Goal: Transaction & Acquisition: Purchase product/service

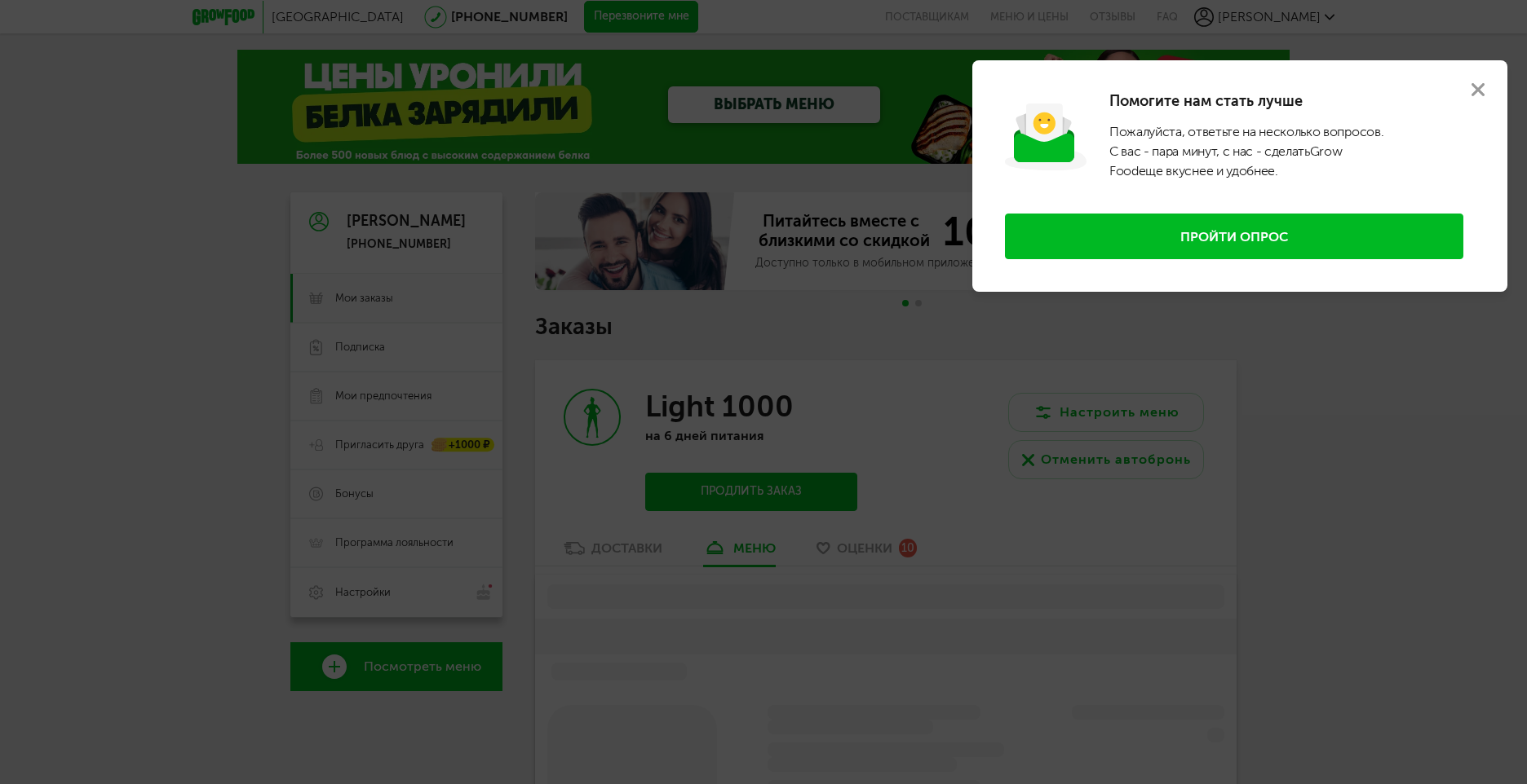
click at [1475, 93] on use at bounding box center [1478, 89] width 13 height 13
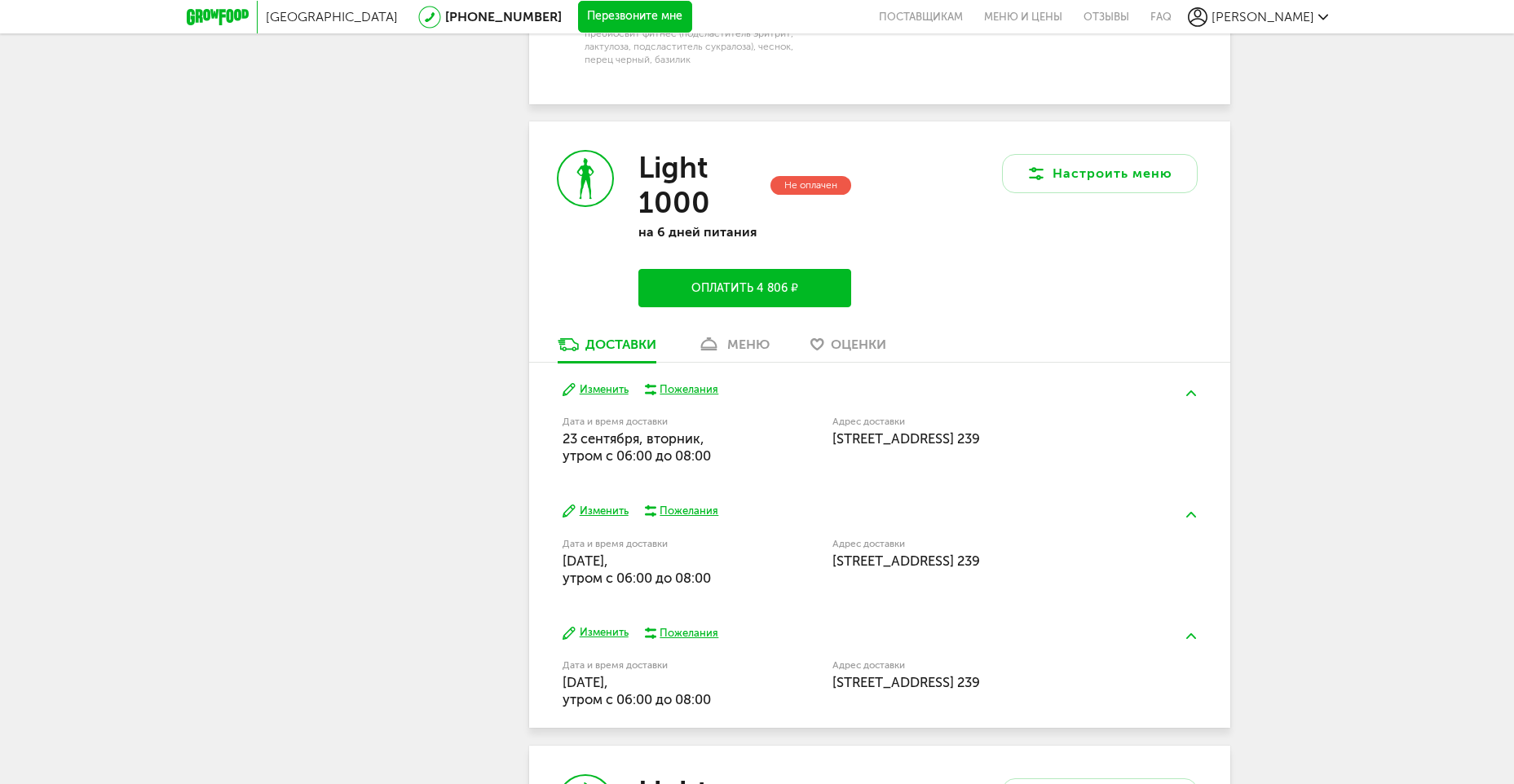
scroll to position [2364, 0]
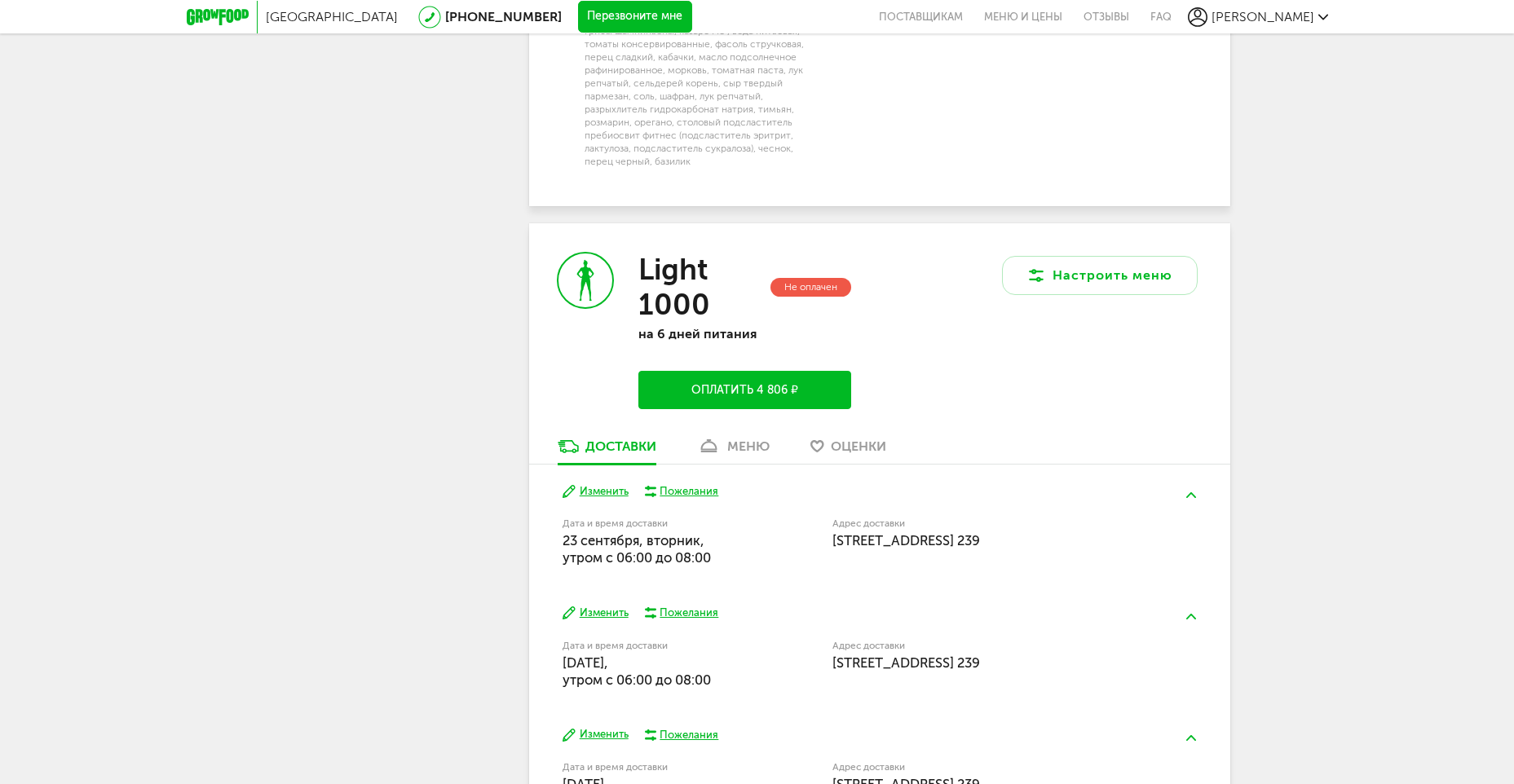
click at [717, 371] on button "Оплатить 4 806 ₽" at bounding box center [744, 389] width 212 height 38
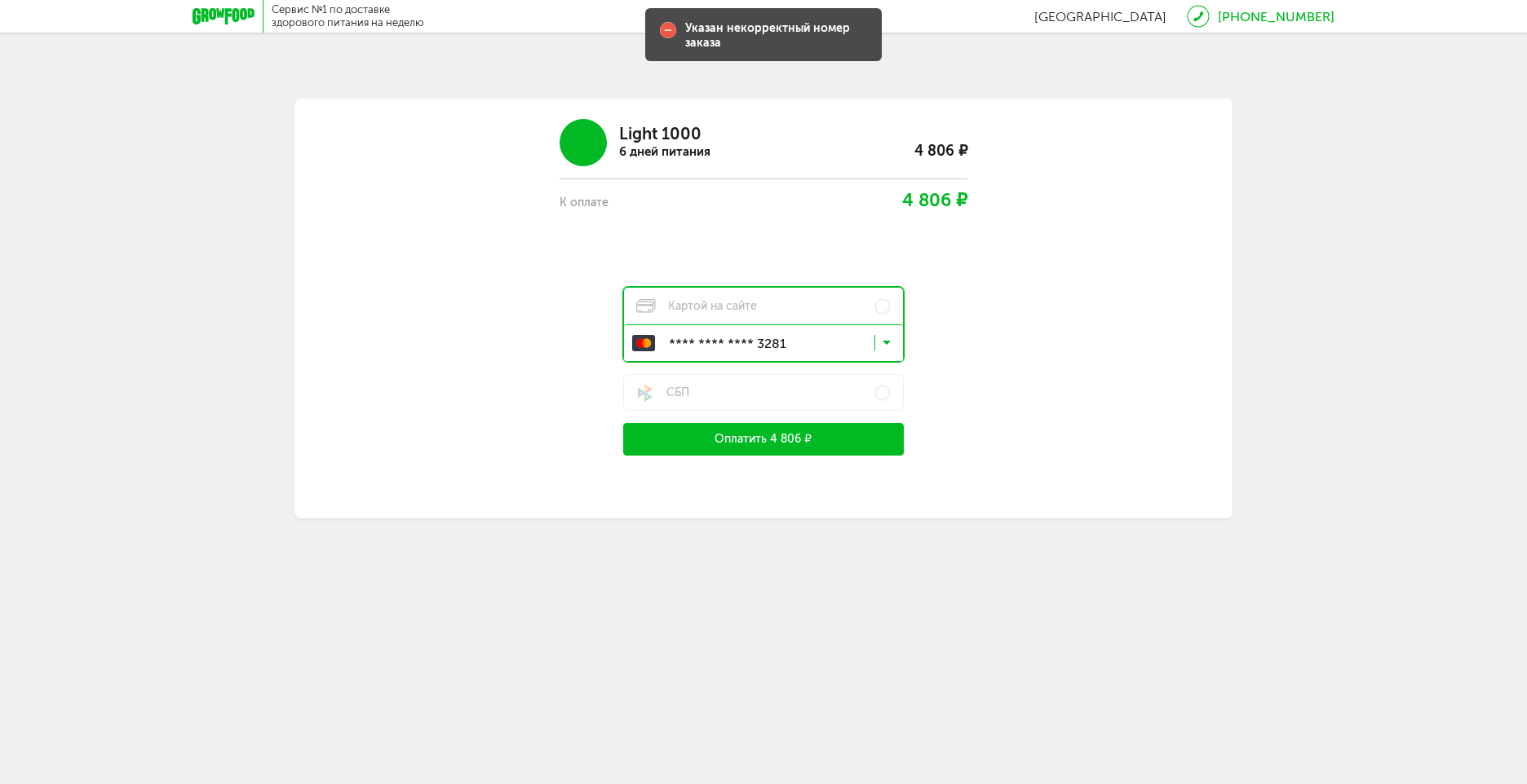
click at [884, 341] on icon at bounding box center [886, 346] width 8 height 16
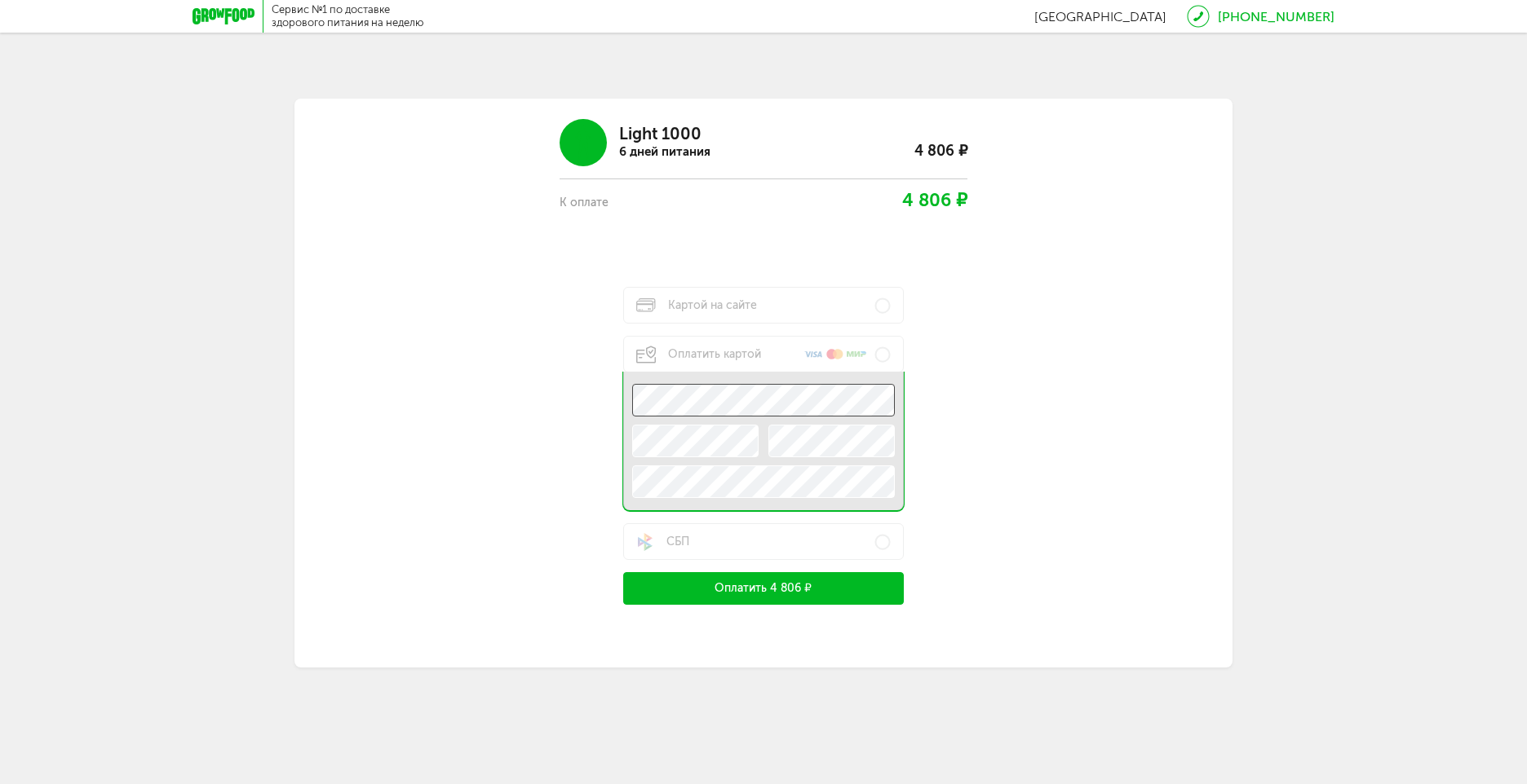
drag, startPoint x: 843, startPoint y: 412, endPoint x: 493, endPoint y: 391, distance: 350.6
click at [493, 391] on div "Light 1000 6 дней питания 4 806 ₽ К оплате 4 806 ₽ Картой на сайте Оплатить кар…" at bounding box center [763, 356] width 783 height 498
click at [768, 593] on button "Оплатить 4 806 ₽" at bounding box center [763, 588] width 281 height 33
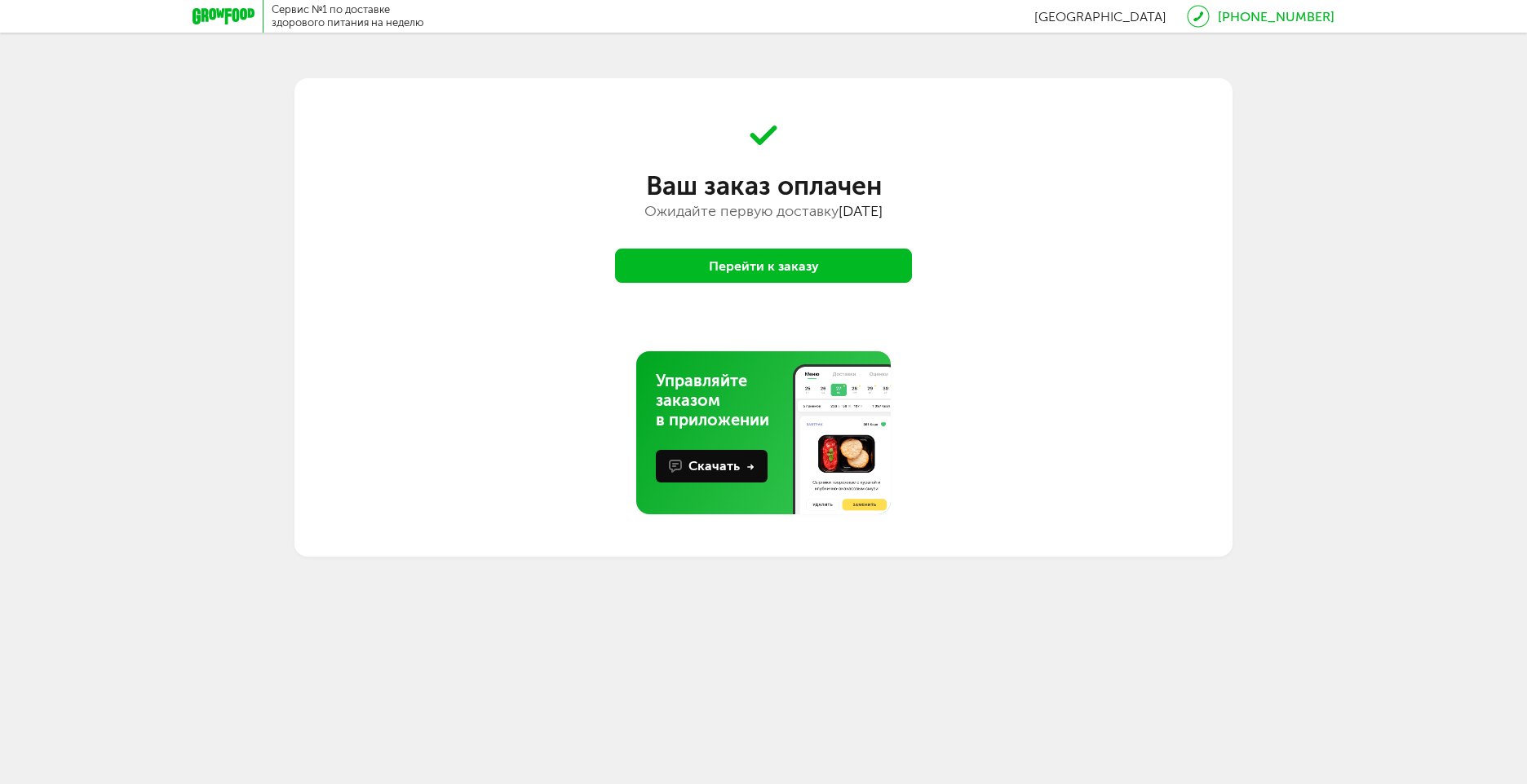
click at [865, 268] on button "Перейти к заказу" at bounding box center [763, 265] width 297 height 34
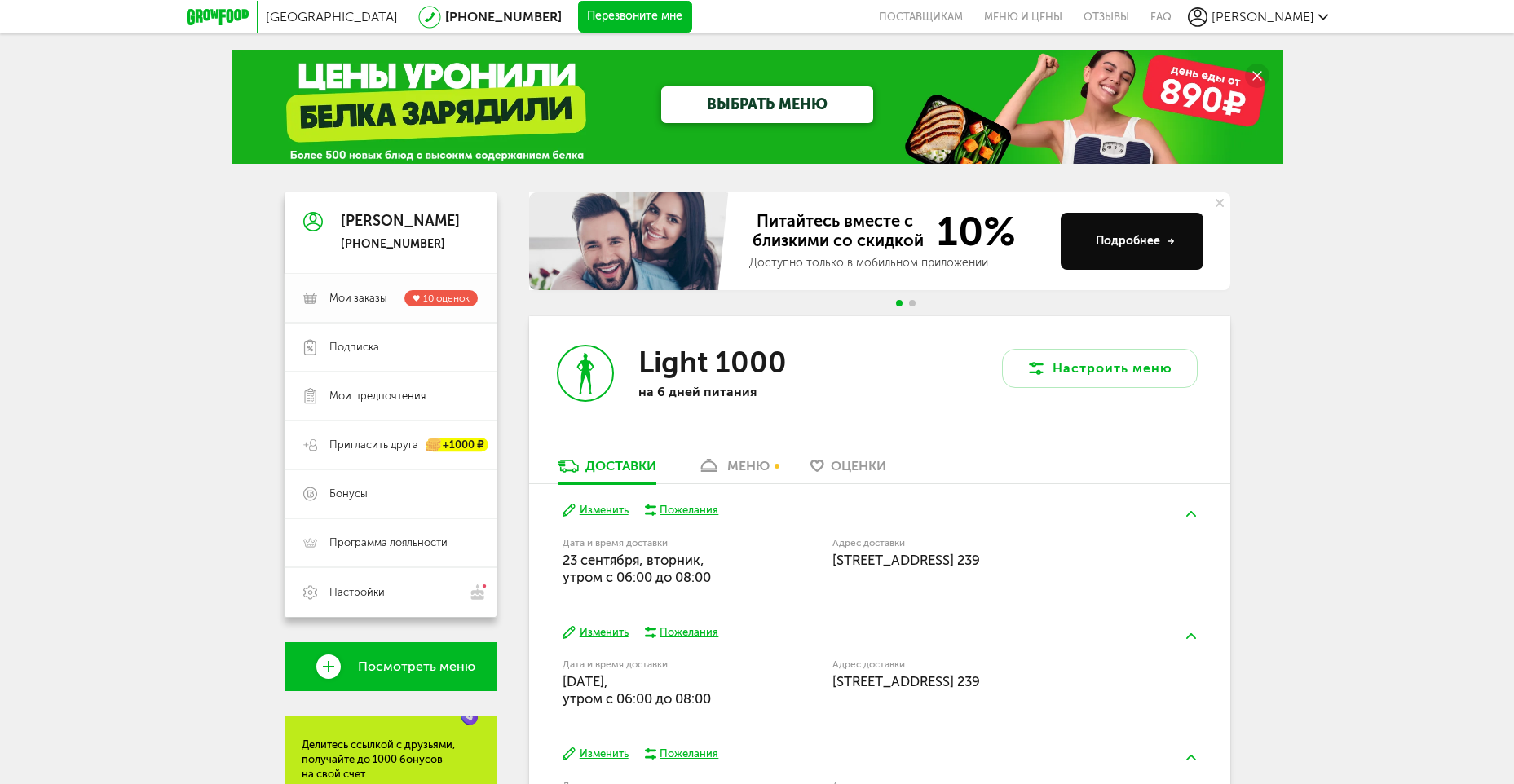
click at [366, 299] on span "Мои заказы" at bounding box center [358, 298] width 58 height 14
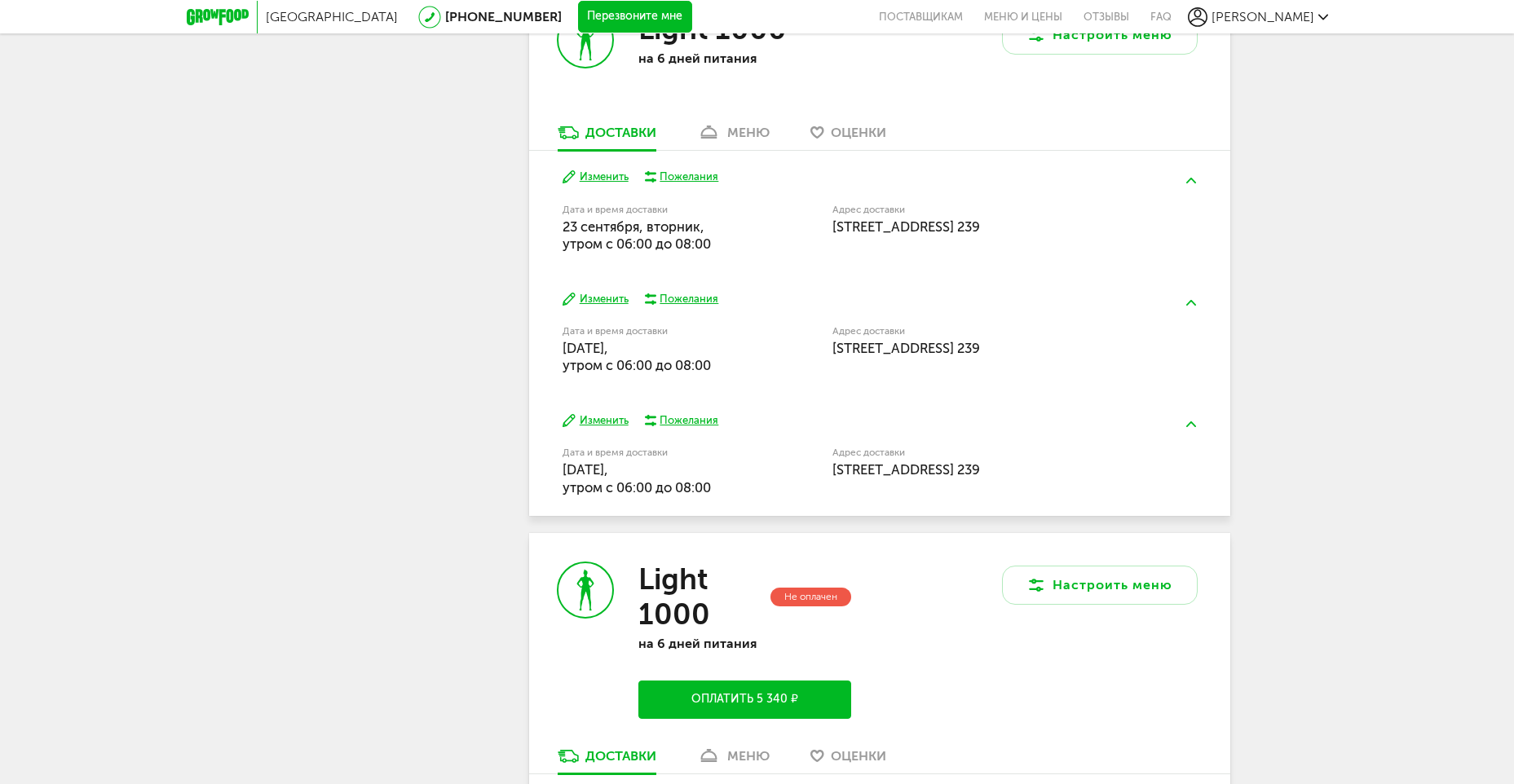
scroll to position [897, 0]
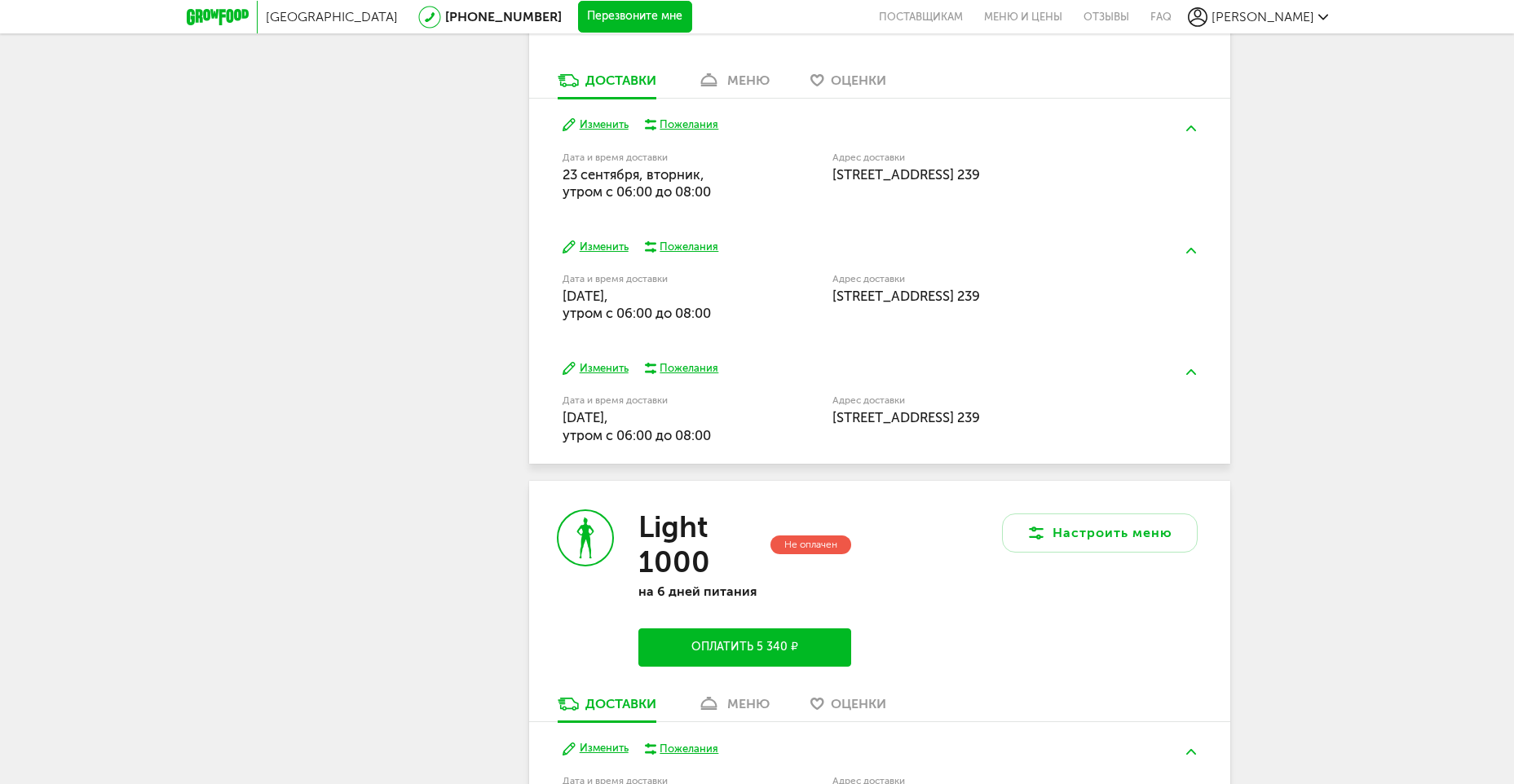
click at [371, 304] on div "Елена +7 (905) 710-00-54 Мои заказы 10 оценок Подписка Мои предпочтения Приглас…" at bounding box center [390, 200] width 212 height 1809
